Goal: Ask a question

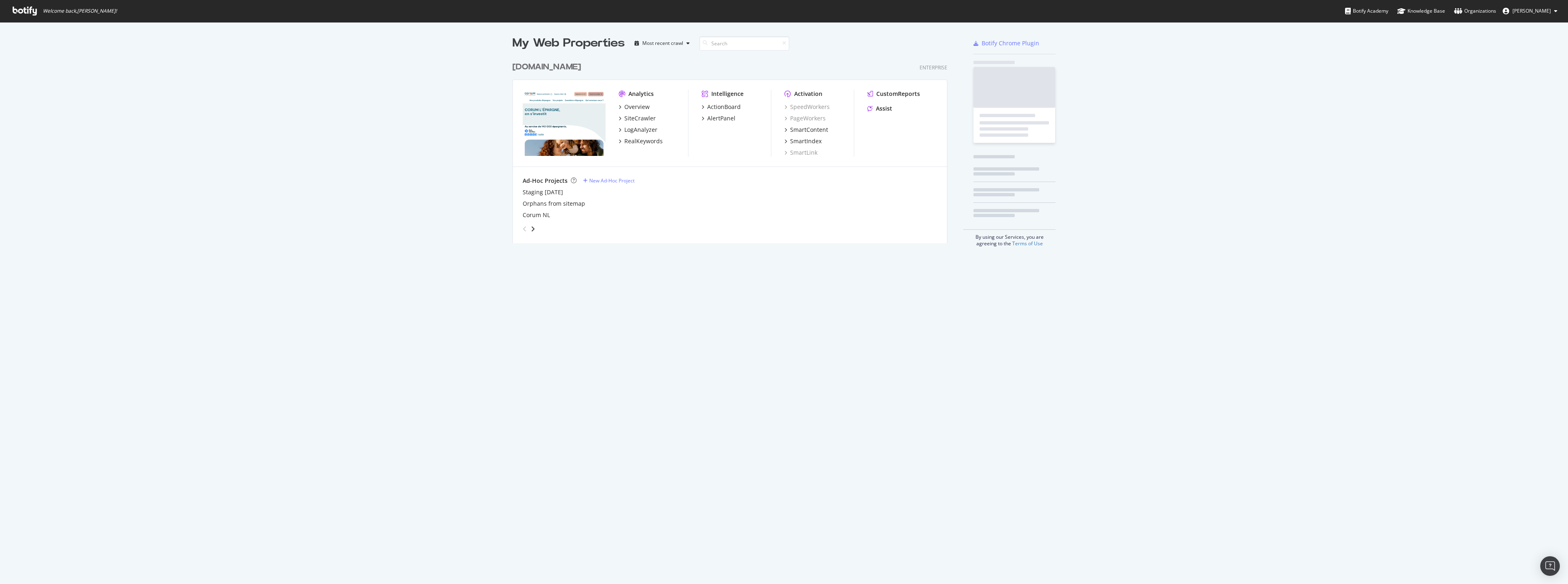
scroll to position [578, 1556]
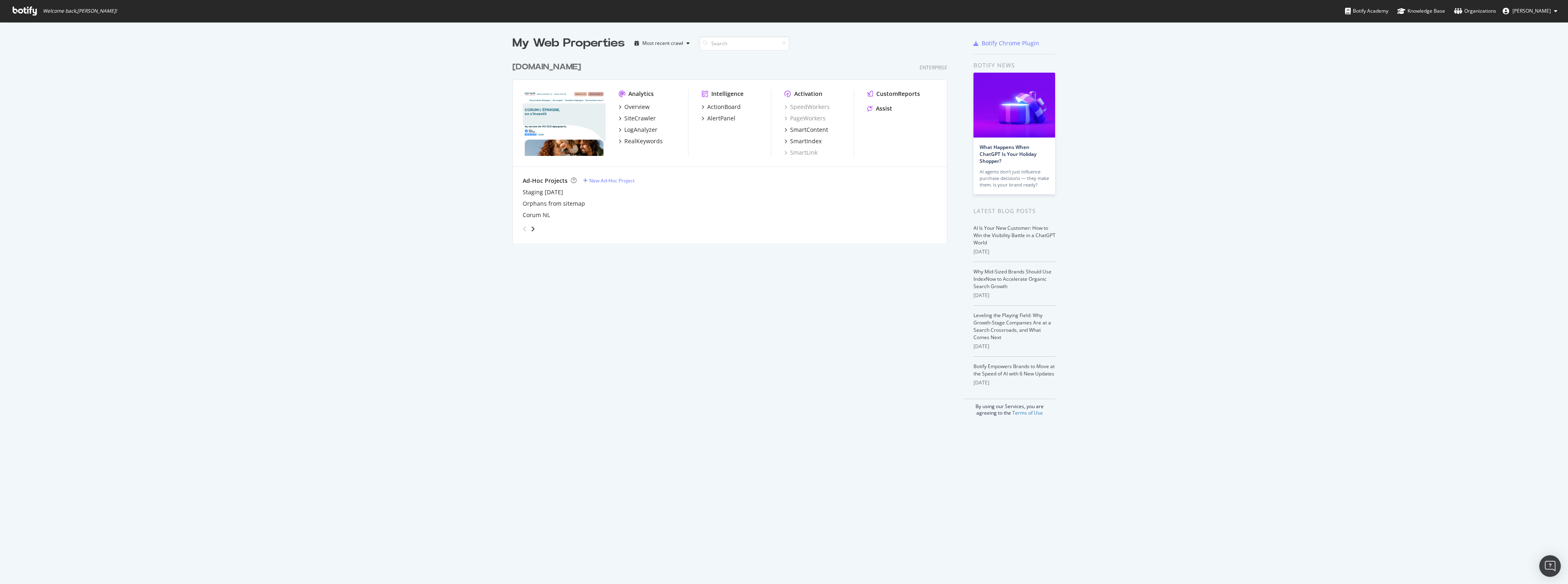
click at [1545, 560] on div "Open Intercom Messenger" at bounding box center [1550, 566] width 22 height 22
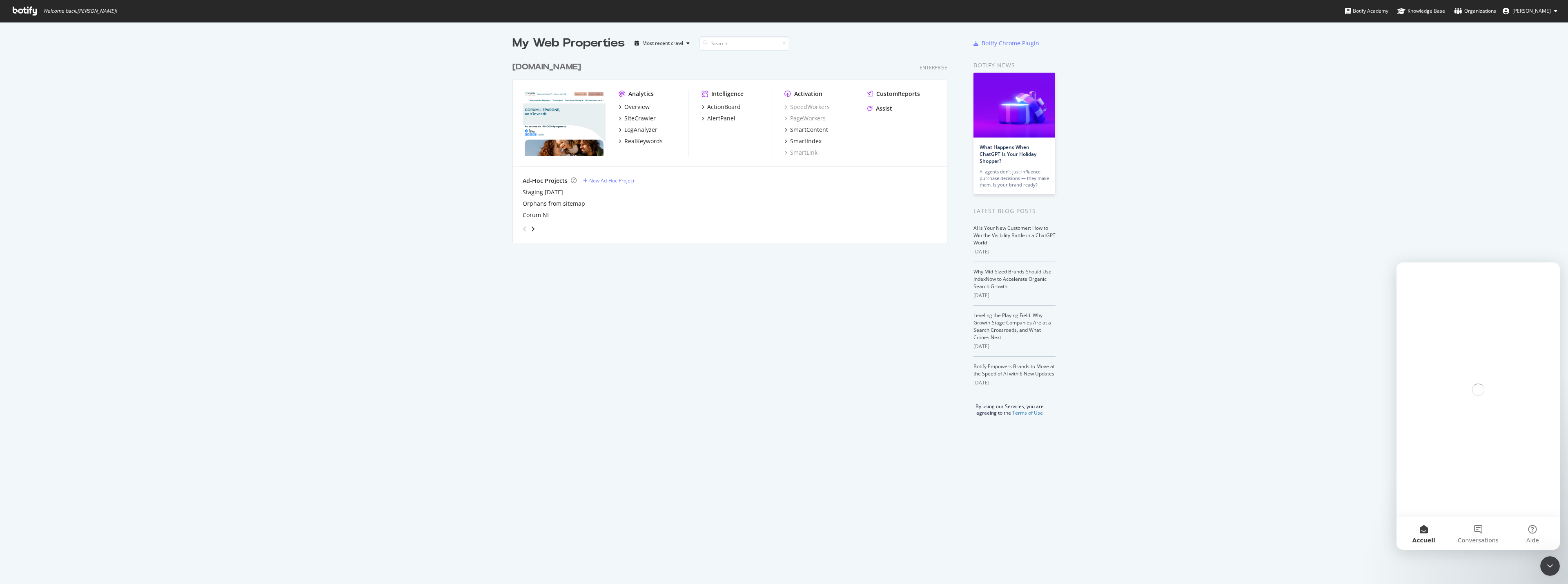
scroll to position [0, 0]
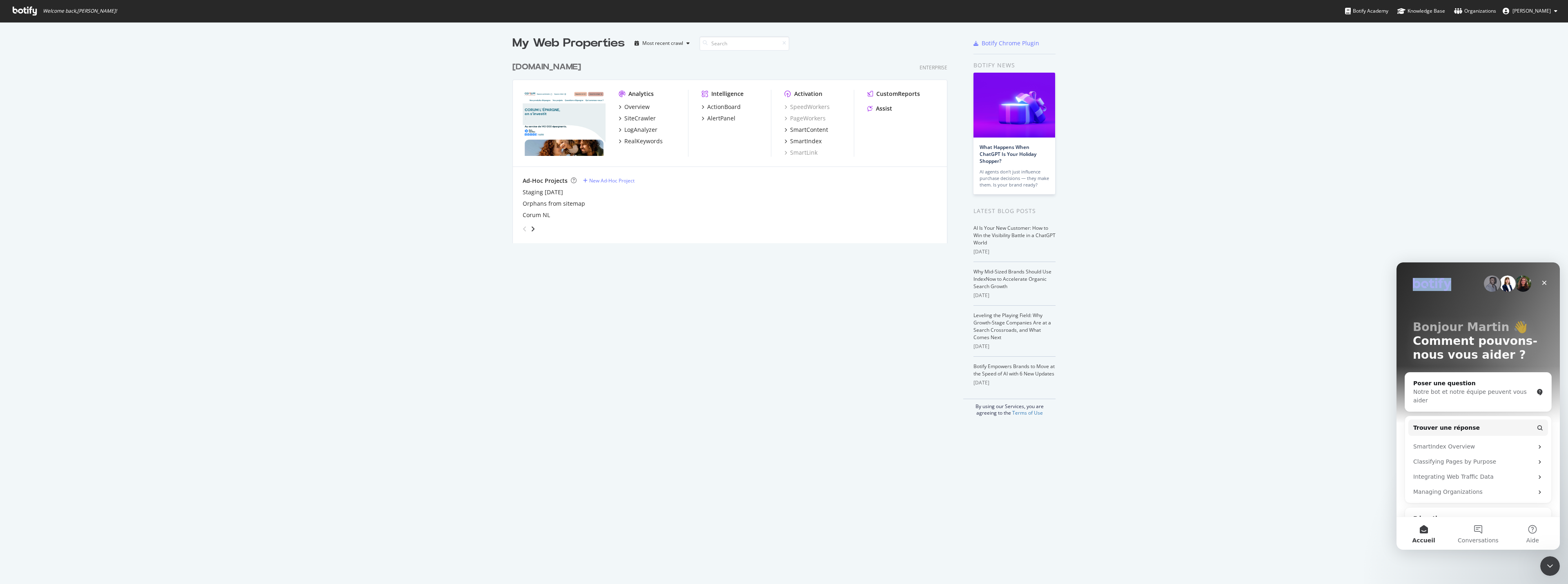
drag, startPoint x: 1480, startPoint y: 277, endPoint x: 1390, endPoint y: 281, distance: 90.1
click html "Bonjour [PERSON_NAME] 👋 Comment pouvons-nous vous aider ? Poser une question No…"
